Goal: Information Seeking & Learning: Check status

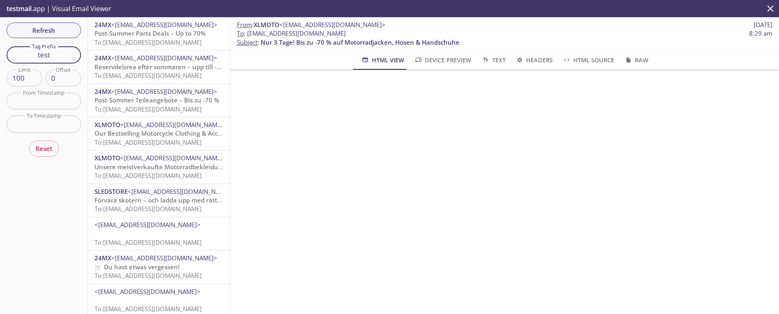
drag, startPoint x: 56, startPoint y: 58, endPoint x: 0, endPoint y: 47, distance: 56.8
click at [3, 47] on div "Refresh Filters Tag Prefix test Tag Prefix Limit 100 Limit Offset 0 Offset From…" at bounding box center [44, 165] width 88 height 296
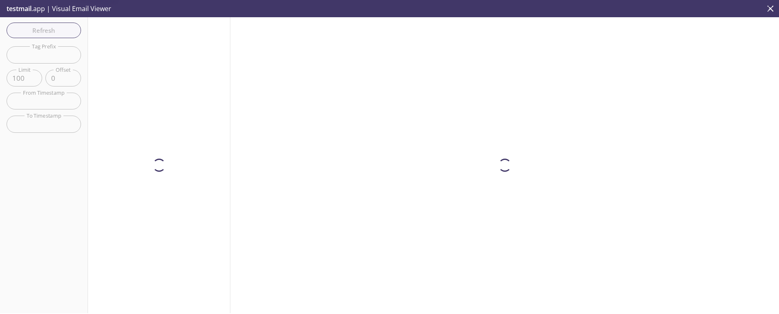
click at [55, 29] on div "Refresh Filters Tag Prefix Tag Prefix Limit 100 Limit Offset 0 Offset From Time…" at bounding box center [44, 165] width 88 height 296
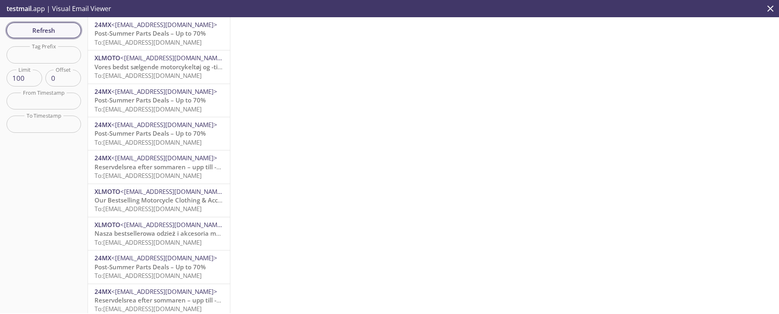
click at [59, 30] on span "Refresh" at bounding box center [43, 30] width 61 height 11
click at [165, 34] on span "Post-Summer Parts Deals – Up to 70%" at bounding box center [150, 33] width 111 height 8
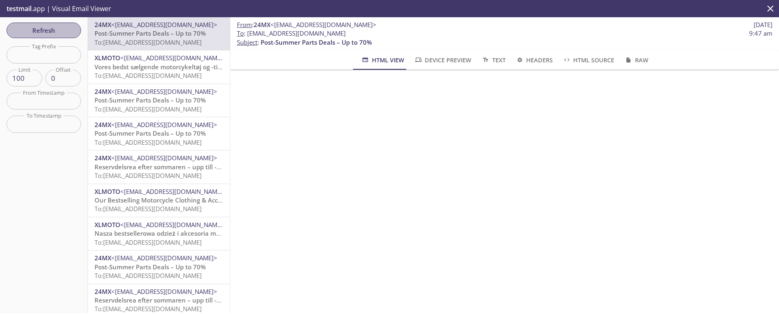
click at [51, 30] on span "Refresh" at bounding box center [43, 30] width 61 height 11
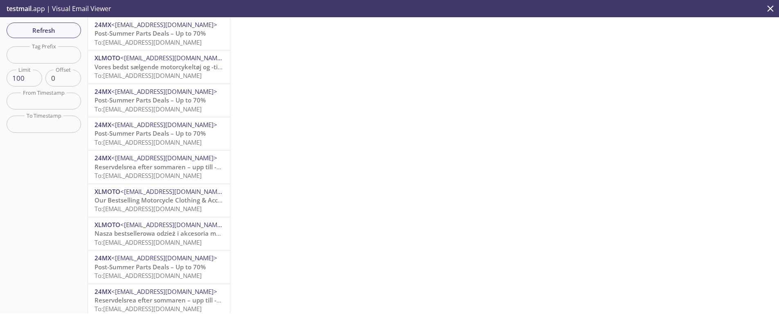
scroll to position [81, 0]
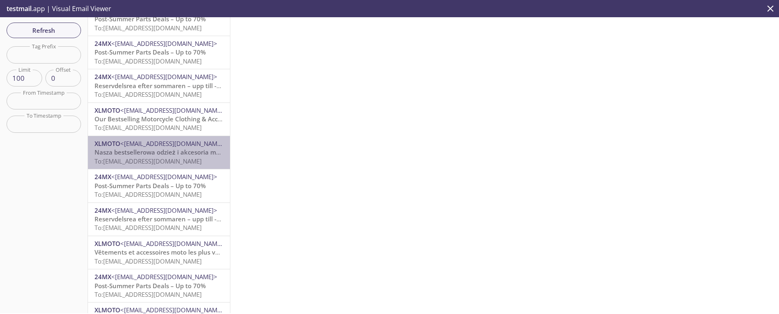
click at [164, 159] on span "To: [EMAIL_ADDRESS][DOMAIN_NAME]" at bounding box center [148, 161] width 107 height 8
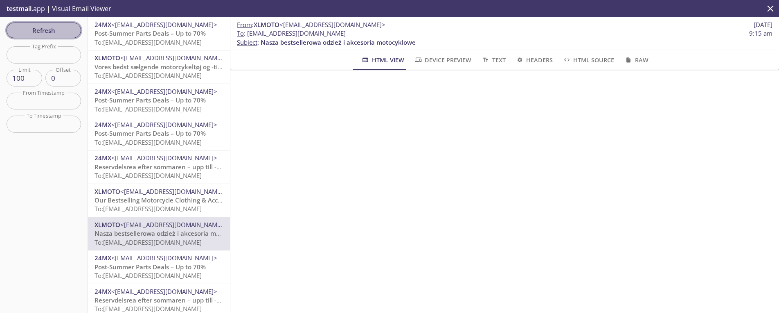
click at [56, 32] on span "Refresh" at bounding box center [43, 30] width 61 height 11
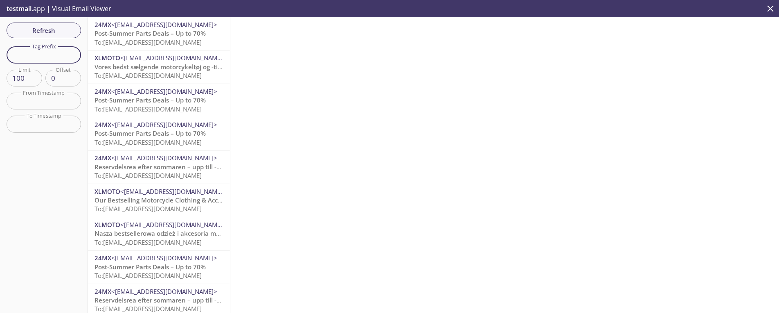
click at [45, 54] on input "text" at bounding box center [44, 54] width 75 height 17
type input "test"
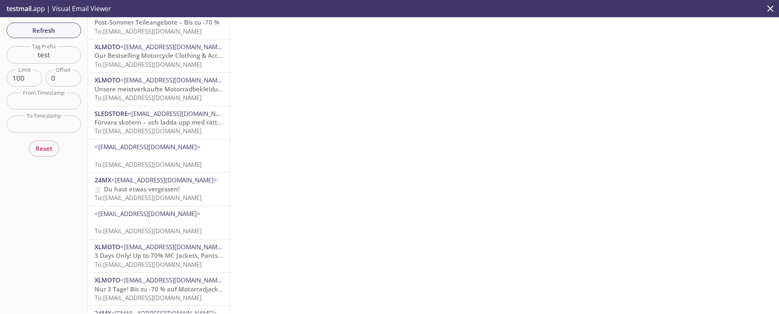
scroll to position [102, 0]
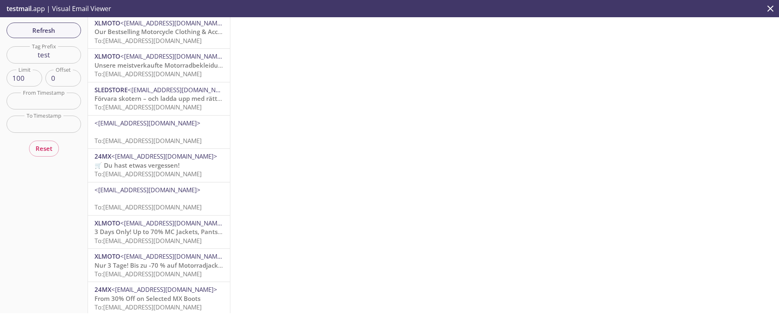
click at [146, 124] on span "<[EMAIL_ADDRESS][DOMAIN_NAME]>" at bounding box center [148, 123] width 106 height 8
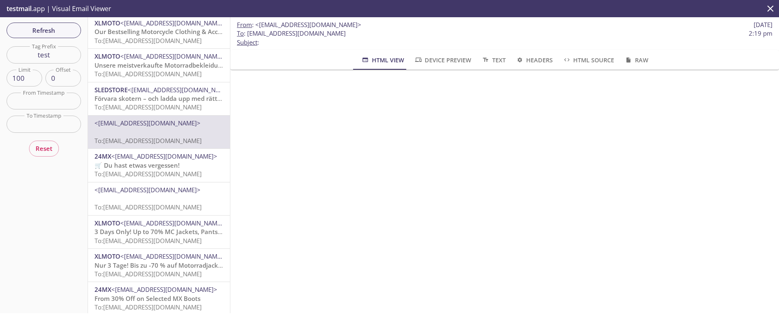
drag, startPoint x: 341, startPoint y: 33, endPoint x: 248, endPoint y: 34, distance: 93.7
click at [248, 34] on span "To : [EMAIL_ADDRESS][DOMAIN_NAME] 2:19 pm" at bounding box center [505, 33] width 536 height 9
copy span "[EMAIL_ADDRESS][DOMAIN_NAME]"
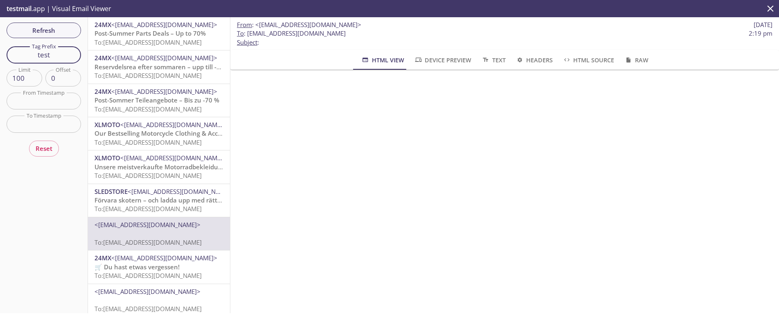
drag, startPoint x: 36, startPoint y: 54, endPoint x: 16, endPoint y: 54, distance: 20.5
click at [16, 54] on input "test" at bounding box center [44, 54] width 75 height 17
click at [56, 32] on span "Refresh" at bounding box center [43, 30] width 61 height 11
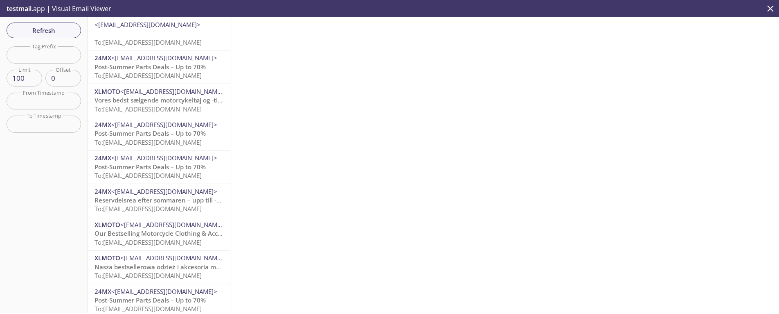
click at [155, 36] on p "To: [EMAIL_ADDRESS][DOMAIN_NAME]" at bounding box center [159, 38] width 129 height 18
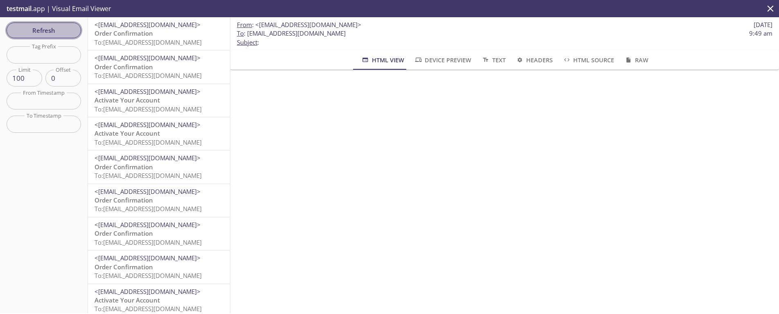
click at [55, 27] on span "Refresh" at bounding box center [43, 30] width 61 height 11
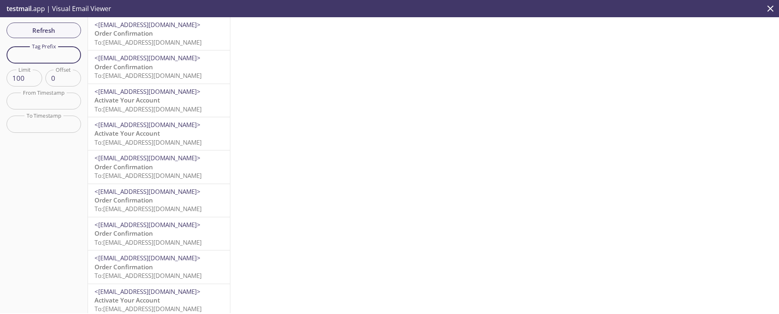
click at [45, 53] on input "text" at bounding box center [44, 54] width 75 height 17
paste input "9xvbn.c5434a8b393e"
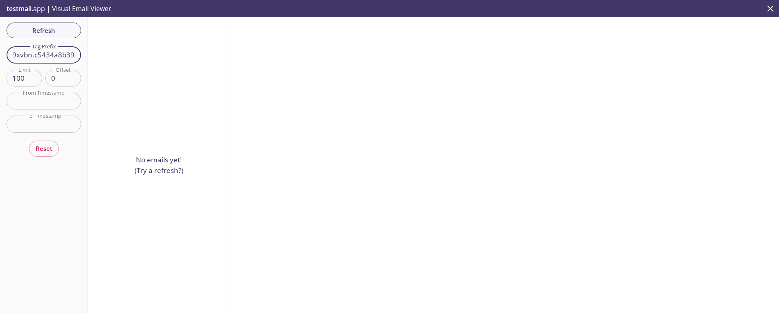
click at [71, 53] on input "9xvbn.c5434a8b393e" at bounding box center [44, 54] width 75 height 17
drag, startPoint x: 63, startPoint y: 47, endPoint x: 39, endPoint y: 44, distance: 24.4
click at [40, 44] on div "Refresh Filters Tag Prefix 9xvbn.c5434a8b393e Tag Prefix Limit 100 Limit Offset…" at bounding box center [44, 165] width 88 height 296
click at [60, 55] on input "93e" at bounding box center [44, 54] width 75 height 17
type input "93e"
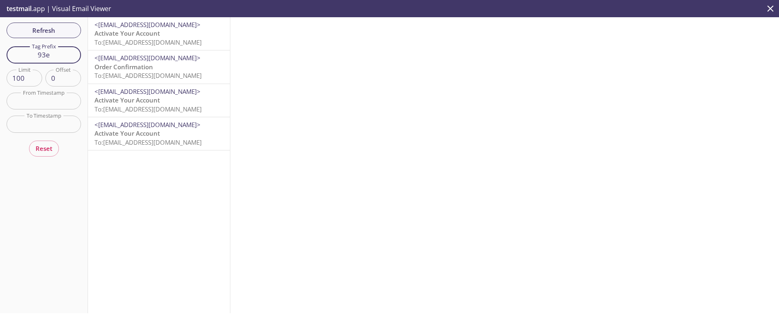
drag, startPoint x: 32, startPoint y: 54, endPoint x: 21, endPoint y: 52, distance: 11.2
click at [22, 53] on input "93e" at bounding box center [44, 54] width 75 height 17
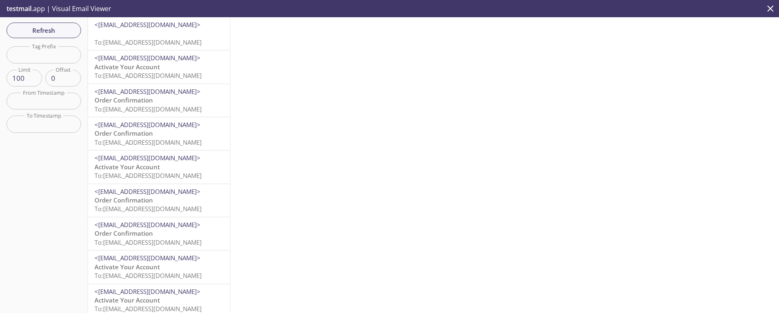
click at [52, 60] on input "text" at bounding box center [44, 54] width 75 height 17
paste input "9xvbn.7fd231d3e757"
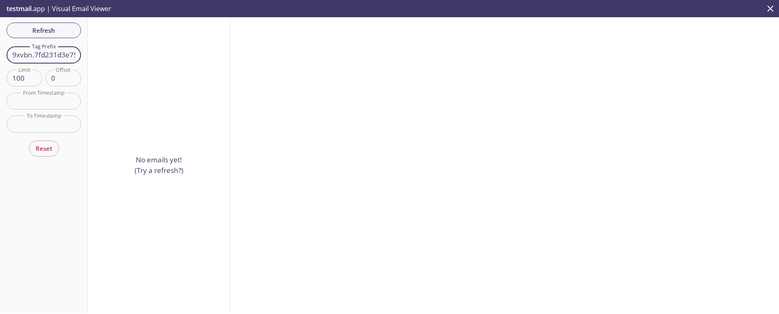
click at [68, 56] on input "9xvbn.7fd231d3e757" at bounding box center [44, 54] width 75 height 17
drag, startPoint x: 68, startPoint y: 54, endPoint x: 17, endPoint y: 50, distance: 51.3
click at [18, 51] on input "9xvbn.7fd231d757" at bounding box center [44, 54] width 75 height 17
click at [56, 57] on input "97" at bounding box center [44, 54] width 75 height 17
type input "9"
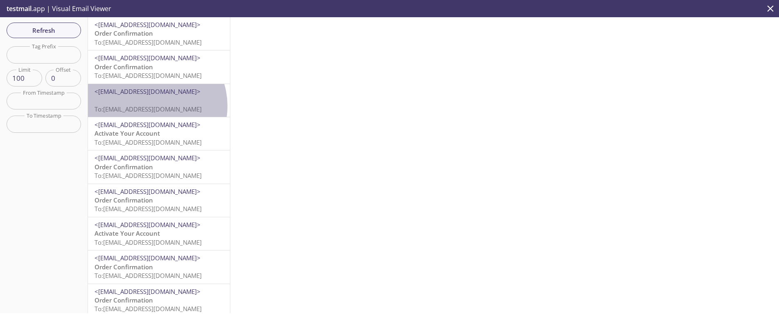
click at [151, 106] on span "To: [EMAIL_ADDRESS][DOMAIN_NAME]" at bounding box center [148, 109] width 107 height 8
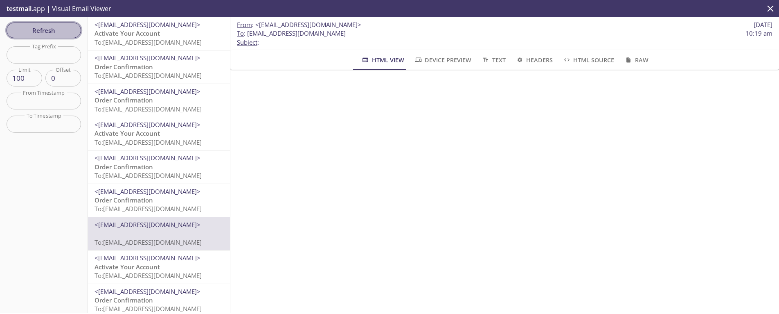
click at [63, 28] on span "Refresh" at bounding box center [43, 30] width 61 height 11
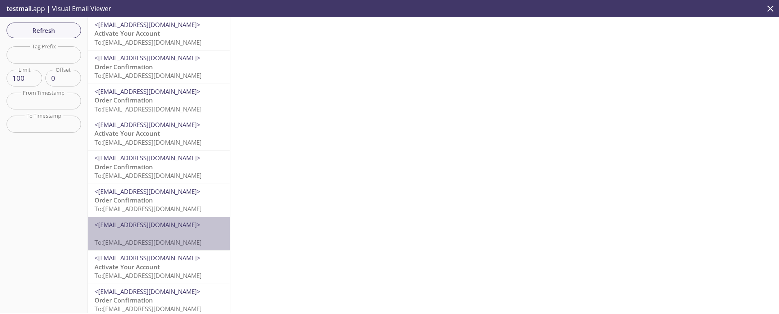
click at [167, 231] on p "To: [EMAIL_ADDRESS][DOMAIN_NAME]" at bounding box center [159, 238] width 129 height 18
